Goal: Task Accomplishment & Management: Manage account settings

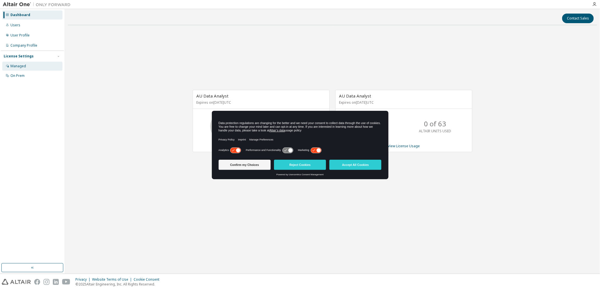
click at [12, 64] on div "Managed" at bounding box center [18, 66] width 16 height 5
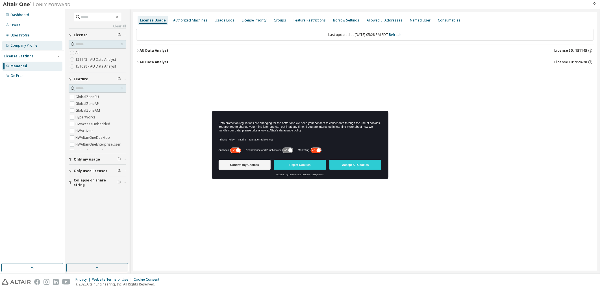
click at [27, 41] on div "Company Profile" at bounding box center [32, 45] width 60 height 9
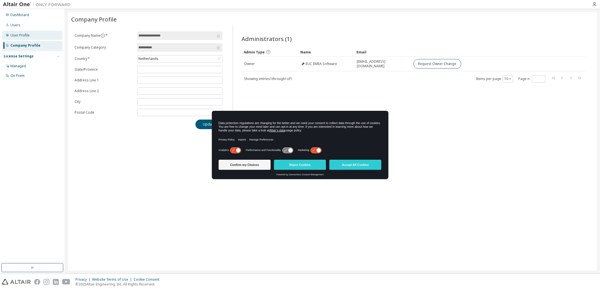
click at [29, 33] on div "User Profile" at bounding box center [32, 35] width 60 height 9
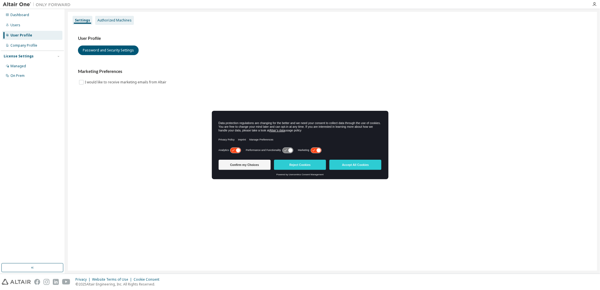
click at [116, 19] on div "Authorized Machines" at bounding box center [115, 20] width 34 height 5
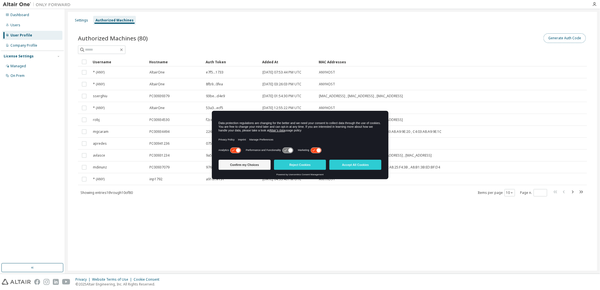
click at [553, 37] on button "Generate Auth Code" at bounding box center [565, 38] width 42 height 10
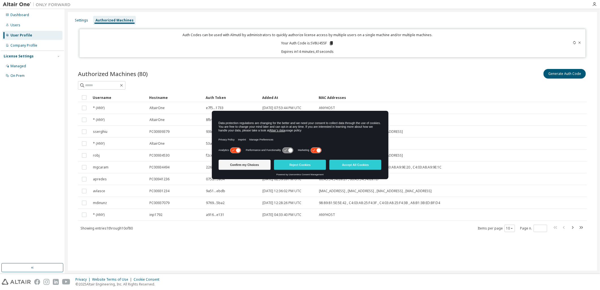
click at [331, 43] on icon at bounding box center [331, 43] width 3 height 4
